Goal: Transaction & Acquisition: Purchase product/service

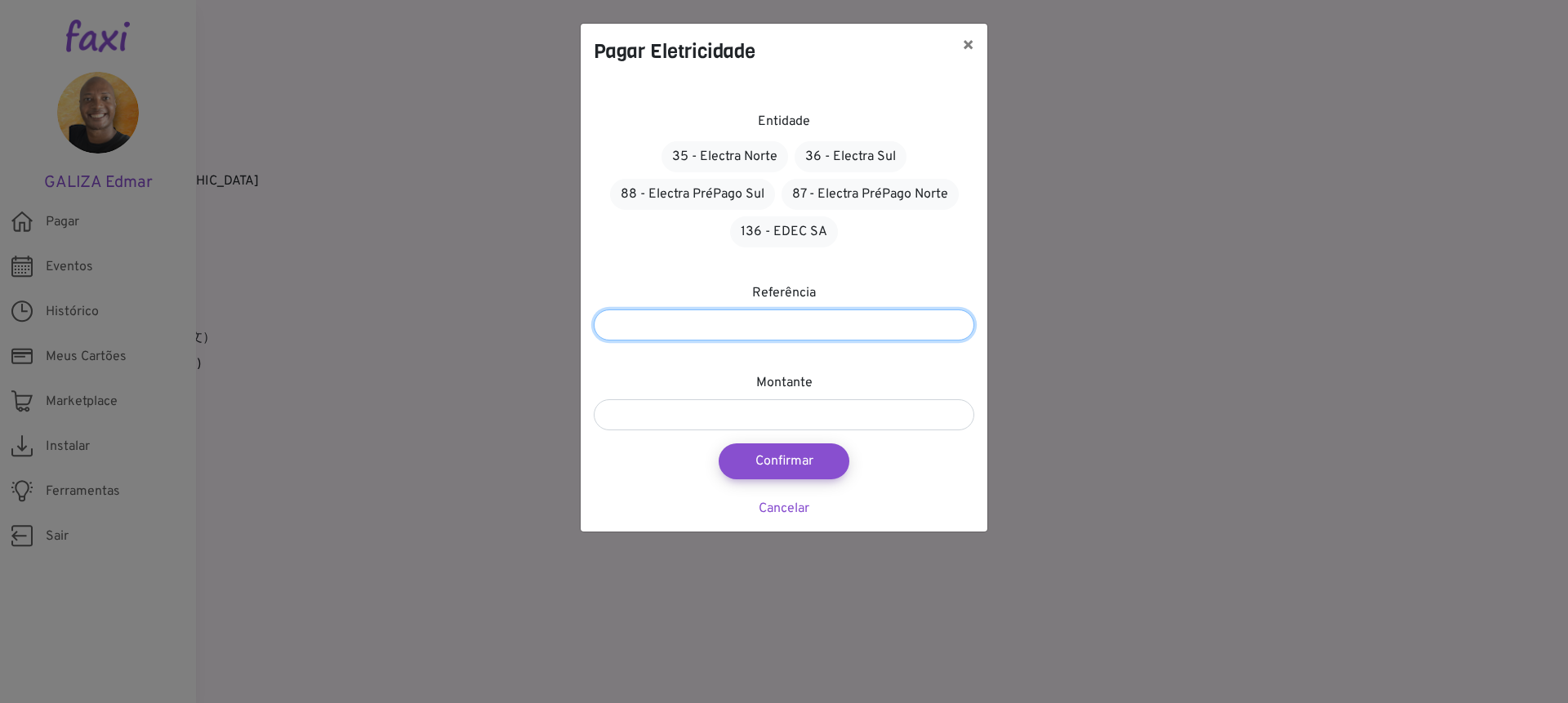
click at [784, 323] on input "number" at bounding box center [784, 324] width 381 height 31
click at [801, 234] on link "136 - EDEC SA" at bounding box center [784, 231] width 108 height 31
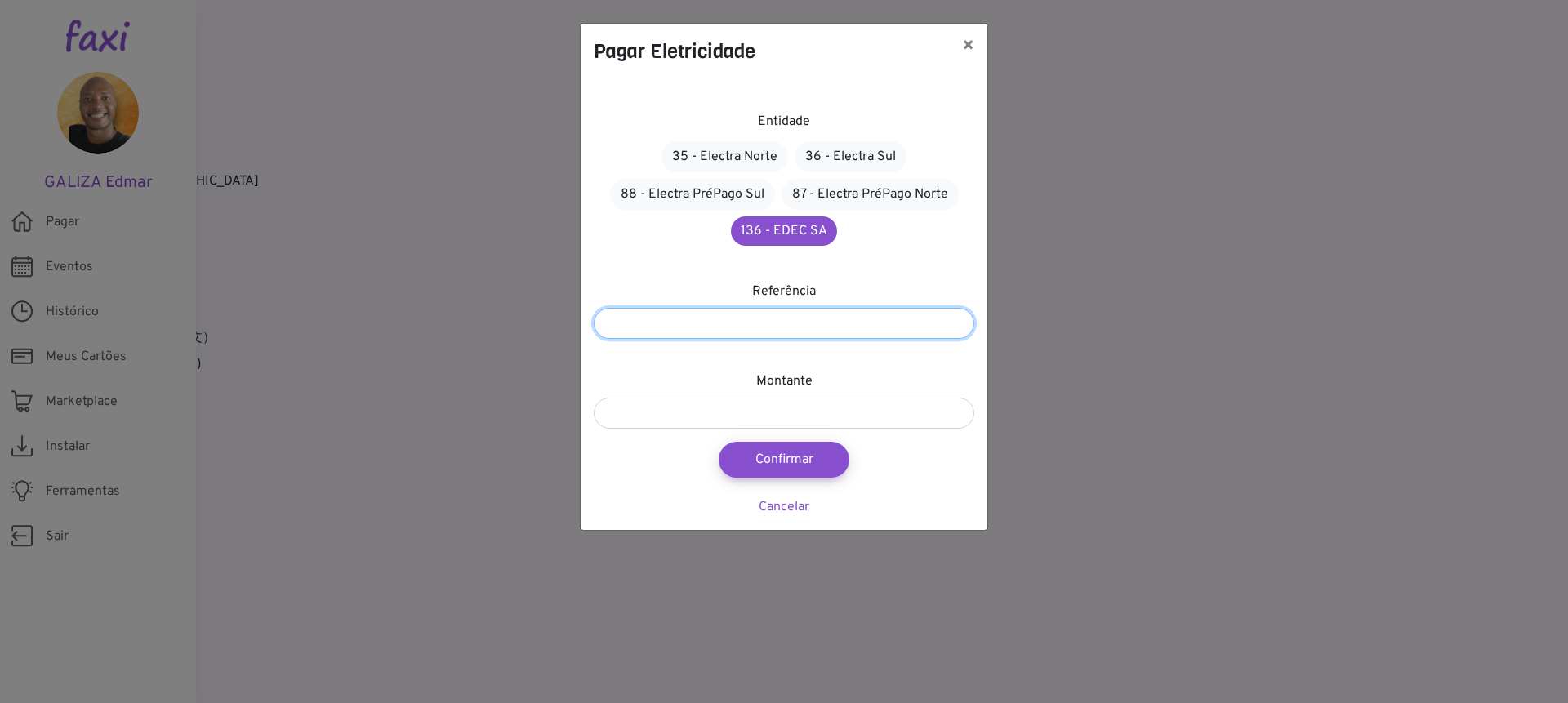
click at [756, 330] on input "number" at bounding box center [784, 323] width 381 height 31
click at [686, 320] on input "number" at bounding box center [784, 323] width 381 height 31
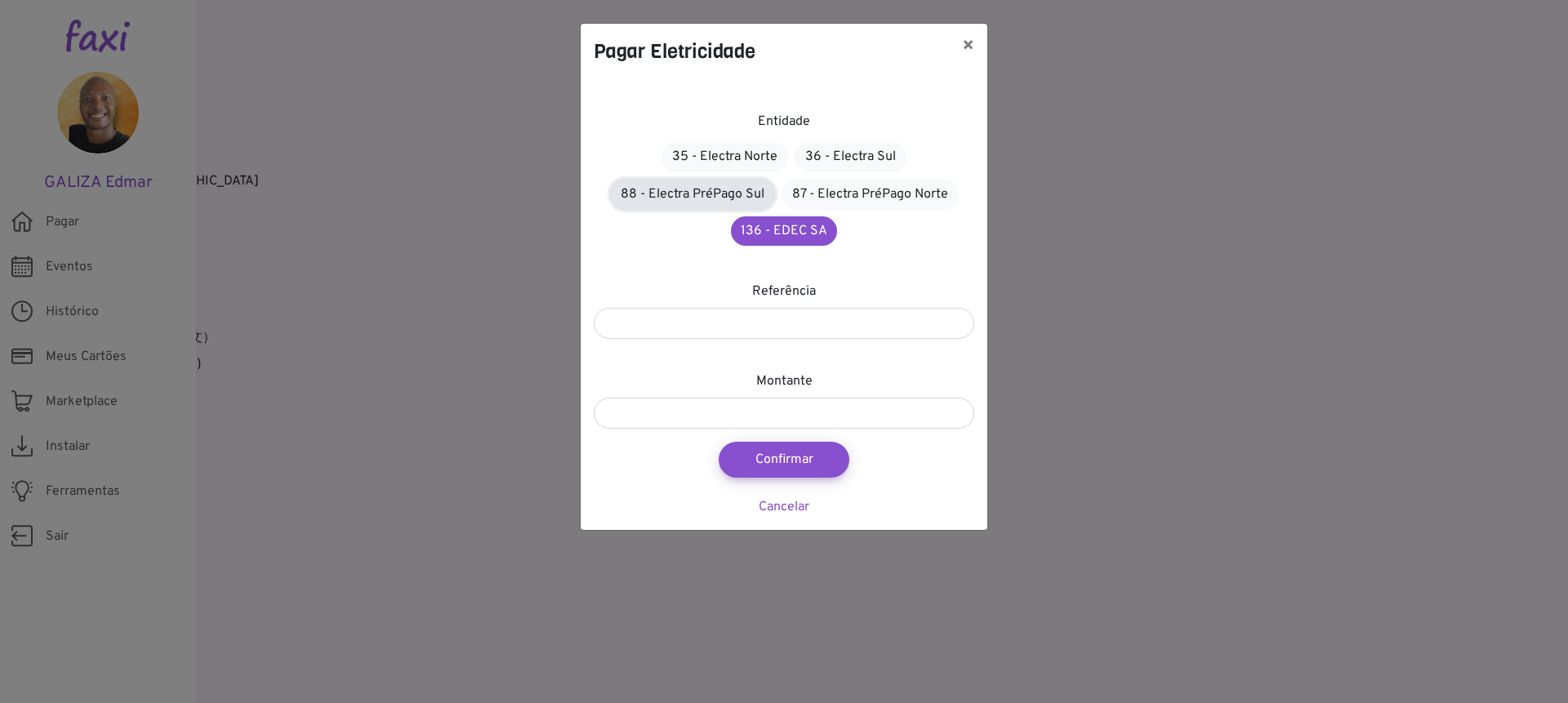
click at [732, 196] on link "88 - Electra PréPago Sul" at bounding box center [693, 193] width 165 height 31
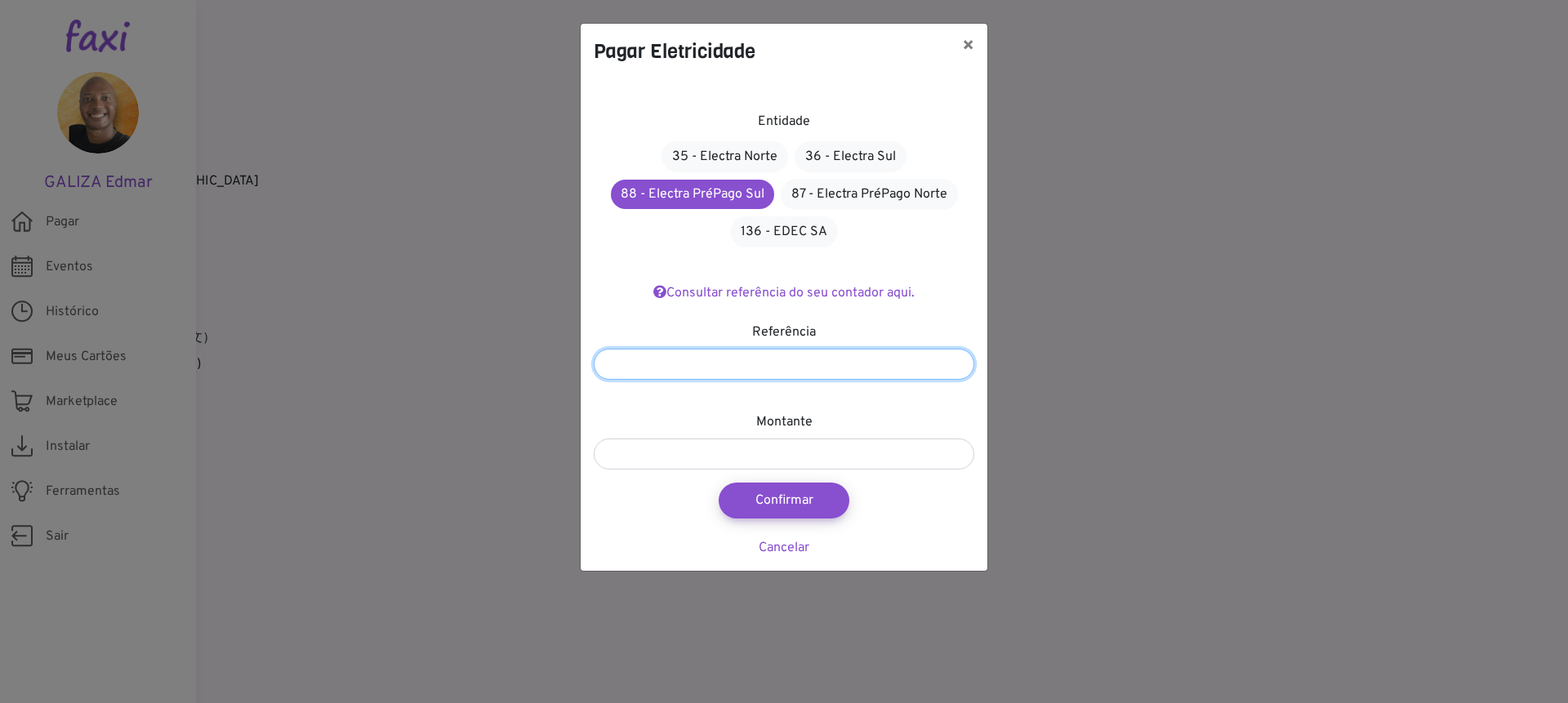
click at [804, 356] on input "number" at bounding box center [784, 363] width 381 height 31
click at [787, 360] on input "number" at bounding box center [784, 363] width 381 height 31
type input "*******"
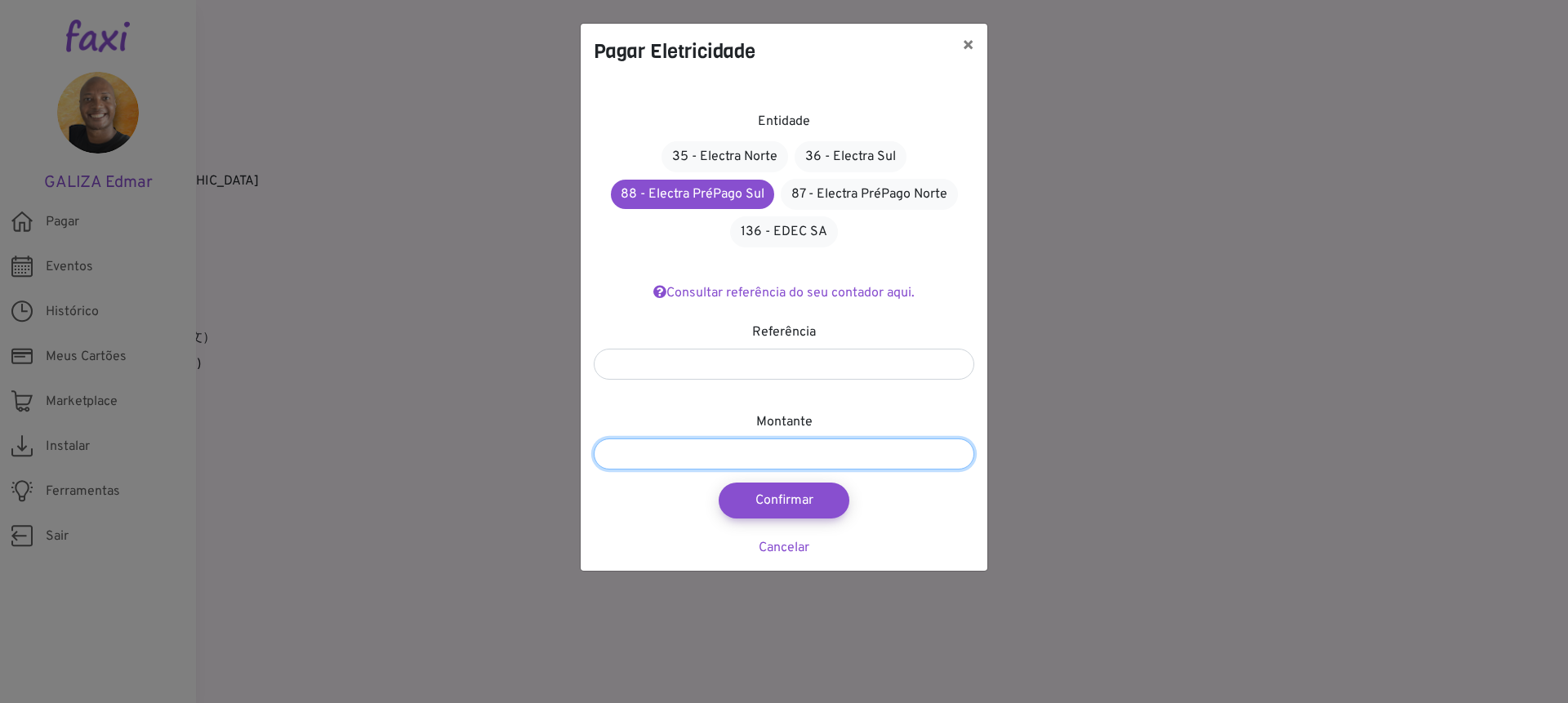
click at [724, 461] on input "number" at bounding box center [784, 453] width 381 height 31
click at [970, 45] on button "×" at bounding box center [968, 46] width 39 height 46
